Goal: Information Seeking & Learning: Learn about a topic

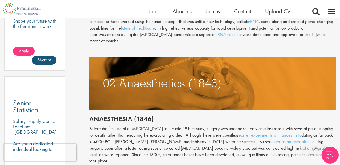
scroll to position [388, 0]
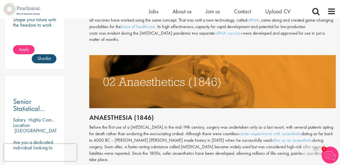
click at [116, 114] on h2 "Anaesthesia (1846)" at bounding box center [212, 117] width 246 height 7
copy div "Anaesthesia (1846)"
click at [154, 116] on div "Throughout history, disease has been a subject of fear and fascination in equal…" at bounding box center [212, 117] width 246 height 473
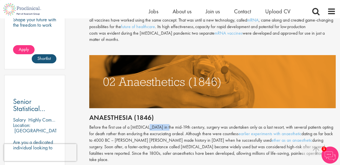
drag, startPoint x: 154, startPoint y: 116, endPoint x: 155, endPoint y: 123, distance: 7.1
click at [155, 123] on div "Throughout history, disease has been a subject of fear and fascination in equal…" at bounding box center [212, 117] width 246 height 473
click at [155, 124] on p "Before the first use of a [MEDICAL_DATA] in the mid-19th century, surgery was u…" at bounding box center [212, 143] width 246 height 39
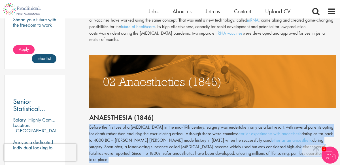
click at [155, 124] on p "Before the first use of a [MEDICAL_DATA] in the mid-19th century, surgery was u…" at bounding box center [212, 143] width 246 height 39
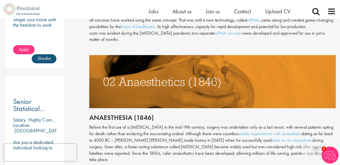
click at [155, 124] on p "Before the first use of a [MEDICAL_DATA] in the mid-19th century, surgery was u…" at bounding box center [212, 143] width 246 height 39
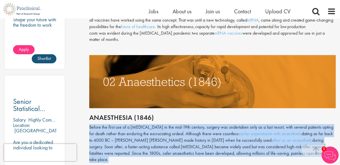
copy div "Before the first use of a [MEDICAL_DATA] in the mid-19th century, surgery was u…"
click at [262, 72] on img at bounding box center [212, 81] width 246 height 53
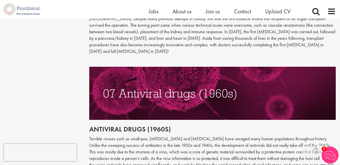
scroll to position [1020, 0]
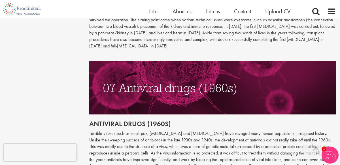
click at [163, 130] on p "Terrible viruses such as small-pox, [MEDICAL_DATA] and [MEDICAL_DATA] have rava…" at bounding box center [212, 152] width 246 height 45
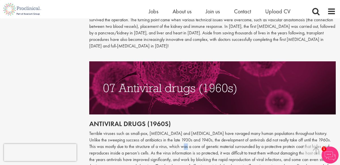
click at [163, 130] on p "Terrible viruses such as small-pox, [MEDICAL_DATA] and [MEDICAL_DATA] have rava…" at bounding box center [212, 152] width 246 height 45
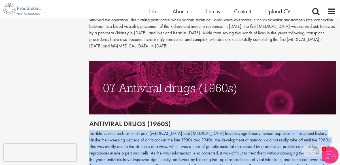
click at [163, 130] on p "Terrible viruses such as small-pox, [MEDICAL_DATA] and [MEDICAL_DATA] have rava…" at bounding box center [212, 152] width 246 height 45
click at [136, 119] on span "Antiviral drugs (1960s)" at bounding box center [130, 123] width 82 height 9
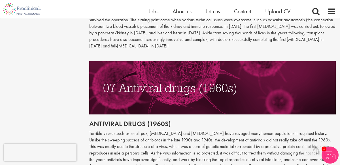
click at [136, 119] on span "Antiviral drugs (1960s)" at bounding box center [130, 123] width 82 height 9
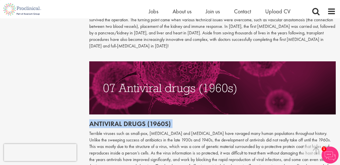
click at [136, 119] on span "Antiviral drugs (1960s)" at bounding box center [130, 123] width 82 height 9
copy div "Antiviral drugs (1960s)"
click at [168, 130] on p "Terrible viruses such as small-pox, [MEDICAL_DATA] and [MEDICAL_DATA] have rava…" at bounding box center [212, 152] width 246 height 45
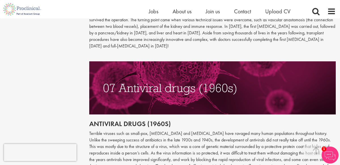
click at [168, 130] on p "Terrible viruses such as small-pox, [MEDICAL_DATA] and [MEDICAL_DATA] have rava…" at bounding box center [212, 152] width 246 height 45
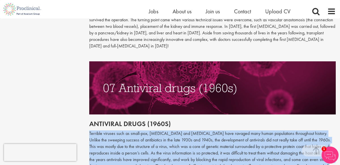
copy p "Terrible viruses such as small-pox, [MEDICAL_DATA] and [MEDICAL_DATA] have rava…"
click at [123, 119] on span "Antiviral drugs (1960s)" at bounding box center [130, 123] width 82 height 9
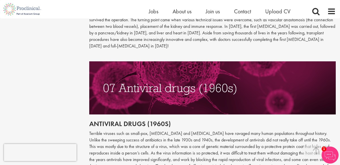
click at [123, 119] on span "Antiviral drugs (1960s)" at bounding box center [130, 123] width 82 height 9
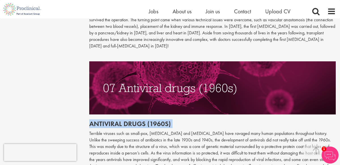
copy div "Antiviral drugs (1960s)"
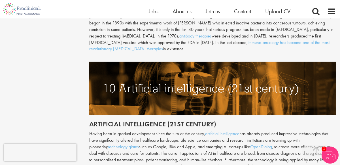
scroll to position [1380, 0]
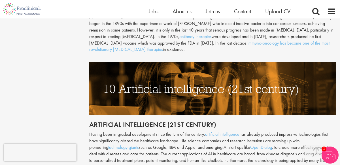
click at [133, 121] on h2 "Artificial intelligence (21st century)" at bounding box center [212, 124] width 246 height 7
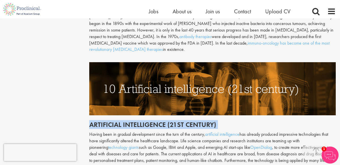
click at [133, 121] on h2 "Artificial intelligence (21st century)" at bounding box center [212, 124] width 246 height 7
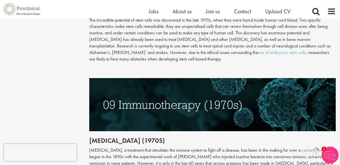
scroll to position [1243, 0]
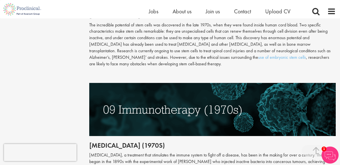
click at [123, 141] on h2 "[MEDICAL_DATA] (1970s)" at bounding box center [212, 144] width 246 height 7
copy h2 "[MEDICAL_DATA]"
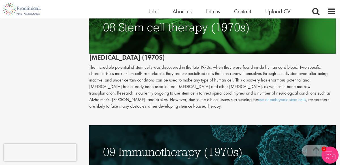
scroll to position [1184, 0]
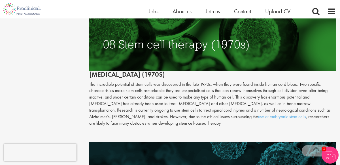
click at [130, 46] on h2 "[MEDICAL_DATA] (1970s)" at bounding box center [212, 48] width 246 height 60
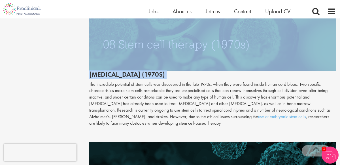
click at [130, 47] on h2 "[MEDICAL_DATA] (1970s)" at bounding box center [212, 48] width 246 height 60
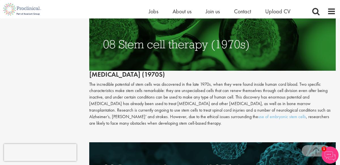
click at [130, 47] on h2 "[MEDICAL_DATA] (1970s)" at bounding box center [212, 48] width 246 height 60
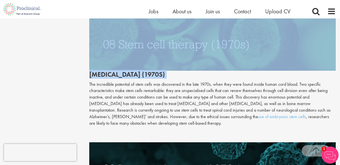
click at [130, 47] on h2 "[MEDICAL_DATA] (1970s)" at bounding box center [212, 48] width 246 height 60
click at [125, 48] on h2 "[MEDICAL_DATA] (1970s)" at bounding box center [212, 48] width 246 height 60
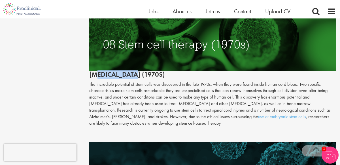
drag, startPoint x: 95, startPoint y: 49, endPoint x: 131, endPoint y: 50, distance: 35.7
click at [131, 50] on h2 "[MEDICAL_DATA] (1970s)" at bounding box center [212, 48] width 246 height 60
drag, startPoint x: 147, startPoint y: 49, endPoint x: 90, endPoint y: 46, distance: 57.0
click at [90, 46] on h2 "[MEDICAL_DATA] (1970s)" at bounding box center [212, 48] width 246 height 60
copy h2 "[MEDICAL_DATA]"
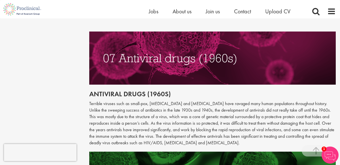
scroll to position [1049, 0]
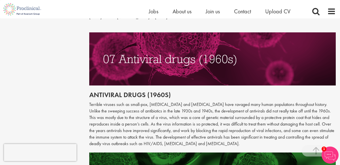
click at [127, 90] on span "Antiviral drugs (1960s)" at bounding box center [130, 94] width 82 height 9
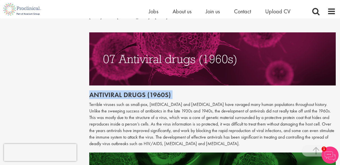
click at [126, 90] on span "Antiviral drugs (1960s)" at bounding box center [130, 94] width 82 height 9
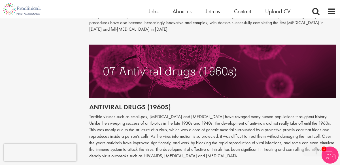
scroll to position [1041, 0]
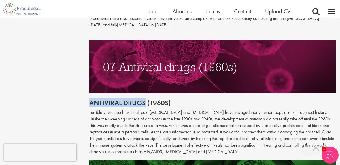
drag, startPoint x: 144, startPoint y: 75, endPoint x: 78, endPoint y: 78, distance: 65.8
copy span "Antiviral drugs"
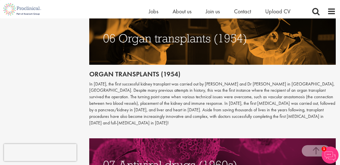
scroll to position [943, 0]
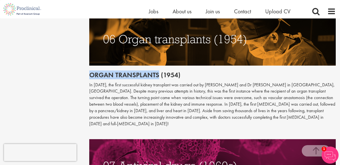
drag, startPoint x: 158, startPoint y: 54, endPoint x: 90, endPoint y: 56, distance: 67.4
click at [90, 71] on h2 "Organ transplants (1954)" at bounding box center [212, 74] width 246 height 7
copy h2 "Organ transplants"
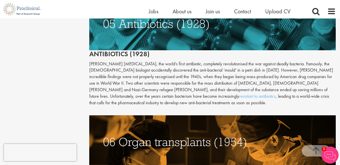
scroll to position [751, 0]
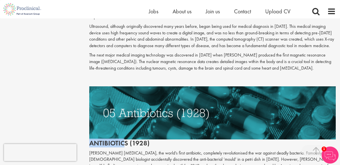
drag, startPoint x: 125, startPoint y: 121, endPoint x: 89, endPoint y: 123, distance: 36.3
click at [89, 123] on h2 "Antibiotics (1928)" at bounding box center [212, 116] width 246 height 60
drag, startPoint x: 127, startPoint y: 122, endPoint x: 83, endPoint y: 123, distance: 43.9
click at [83, 123] on div "Content types Quizzes Blogs Guidebooks & Reports Videos Infographics Case studi…" at bounding box center [170, 85] width 340 height 1553
copy h2 "Antibiotics"
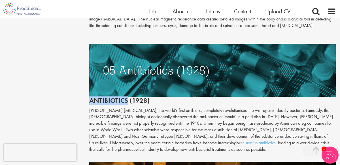
scroll to position [798, 0]
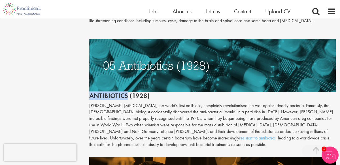
click at [148, 106] on p "[PERSON_NAME] [MEDICAL_DATA], the world’s first antibiotic, completely revoluti…" at bounding box center [212, 124] width 246 height 45
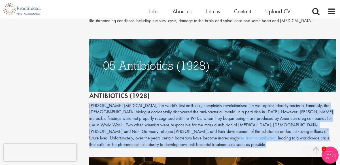
click at [148, 106] on p "[PERSON_NAME] [MEDICAL_DATA], the world’s first antibiotic, completely revoluti…" at bounding box center [212, 124] width 246 height 45
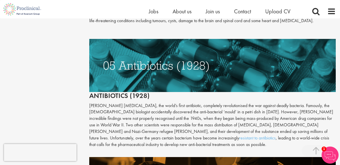
click at [148, 106] on p "[PERSON_NAME] [MEDICAL_DATA], the world’s first antibiotic, completely revoluti…" at bounding box center [212, 124] width 246 height 45
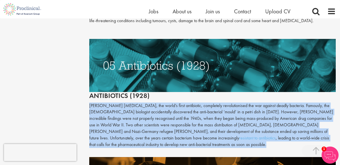
click at [148, 106] on p "[PERSON_NAME] [MEDICAL_DATA], the world’s first antibiotic, completely revoluti…" at bounding box center [212, 124] width 246 height 45
click at [139, 74] on h2 "Antibiotics (1928)" at bounding box center [212, 69] width 246 height 60
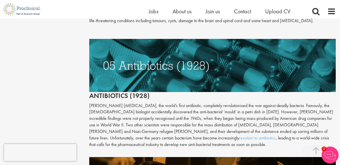
click at [139, 74] on h2 "Antibiotics (1928)" at bounding box center [212, 69] width 246 height 60
click at [176, 49] on img at bounding box center [212, 65] width 246 height 53
